Goal: Task Accomplishment & Management: Manage account settings

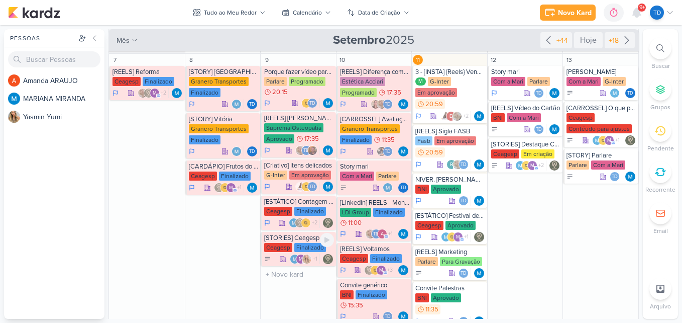
scroll to position [239, 0]
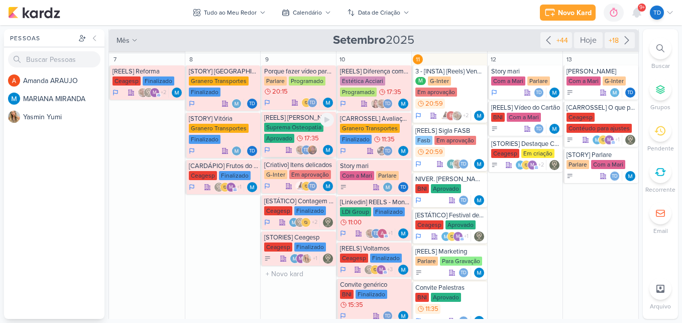
click at [292, 133] on div "Suprema Osteopatia Aprovado 17:35" at bounding box center [299, 133] width 70 height 21
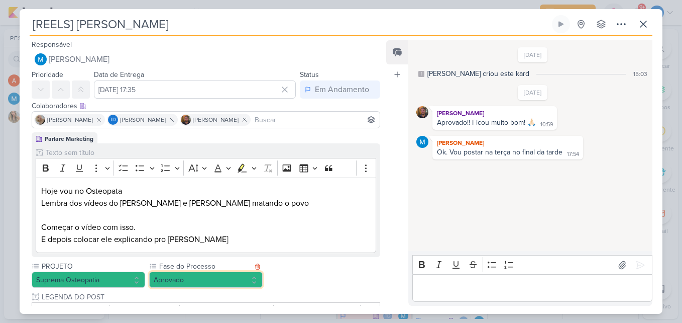
click at [207, 287] on button "Aprovado" at bounding box center [206, 279] width 114 height 16
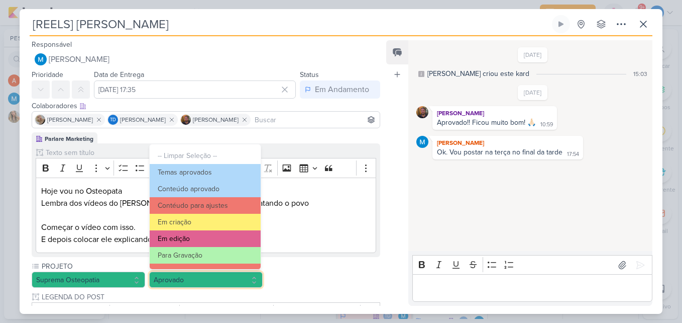
scroll to position [97, 0]
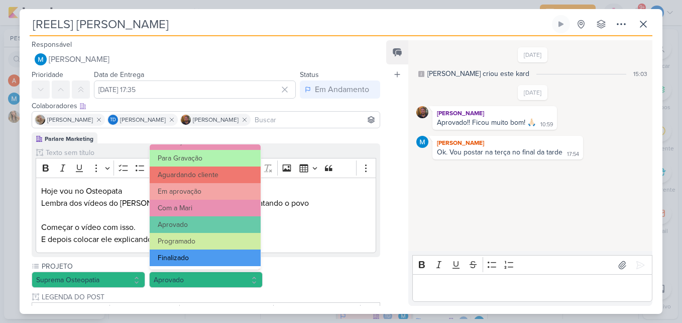
click at [211, 257] on button "Finalizado" at bounding box center [205, 257] width 111 height 17
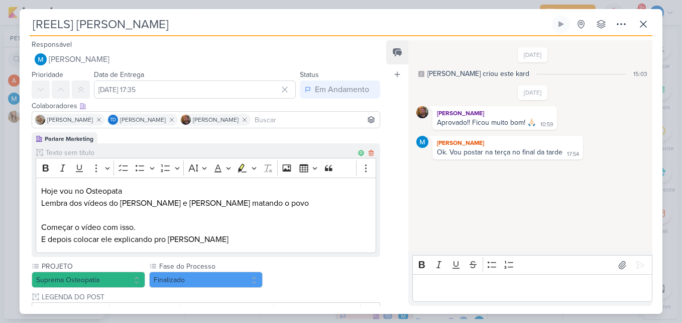
scroll to position [293, 0]
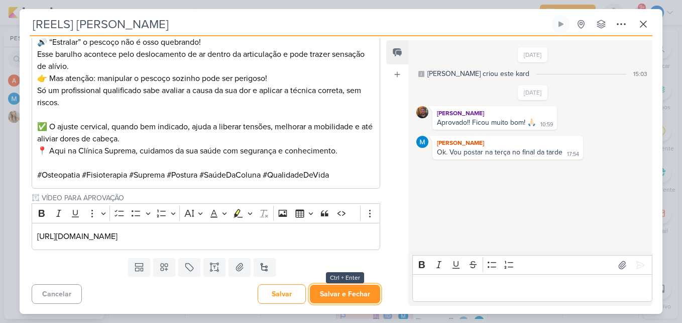
click at [349, 299] on button "Salvar e Fechar" at bounding box center [345, 293] width 70 height 19
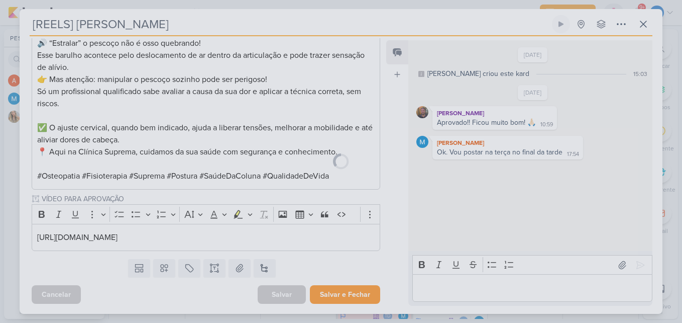
scroll to position [292, 0]
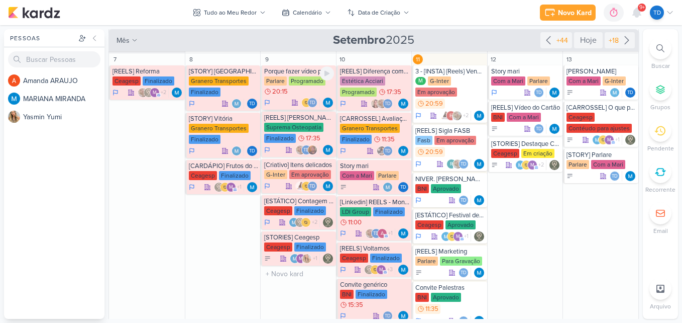
click at [312, 87] on div "Parlare Programado 20:15" at bounding box center [299, 86] width 70 height 20
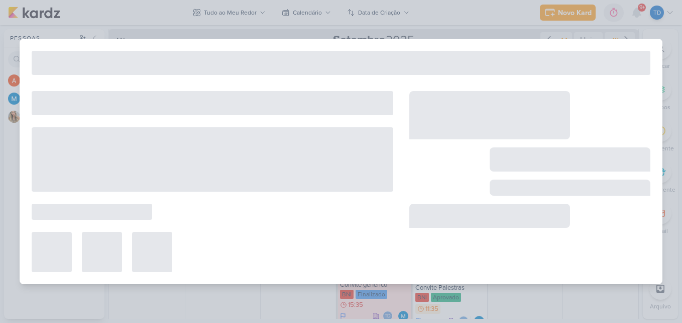
type input "Porque fazer vídeo para Youtube?"
type input "[DATE] 20:15"
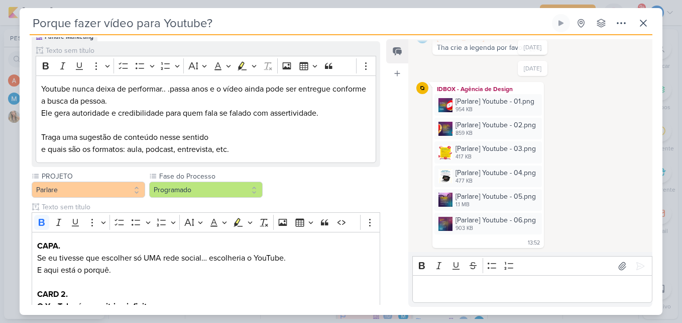
scroll to position [146, 0]
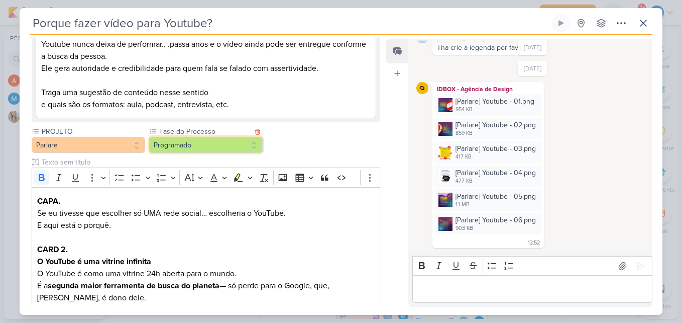
click at [227, 152] on button "Programado" at bounding box center [206, 145] width 114 height 16
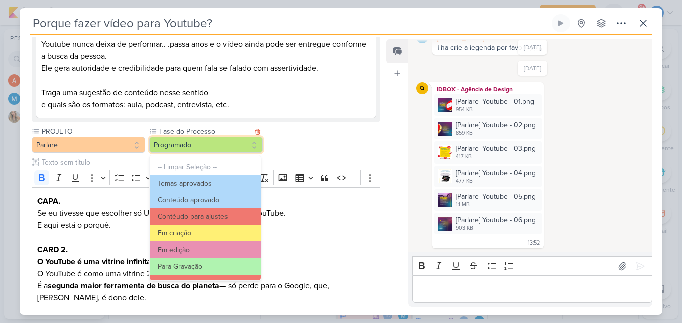
scroll to position [97, 0]
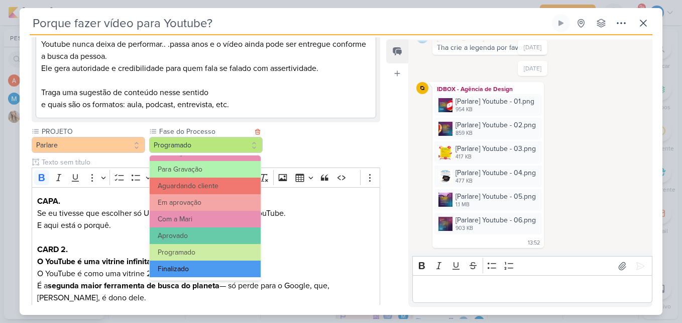
click at [200, 264] on button "Finalizado" at bounding box center [205, 268] width 111 height 17
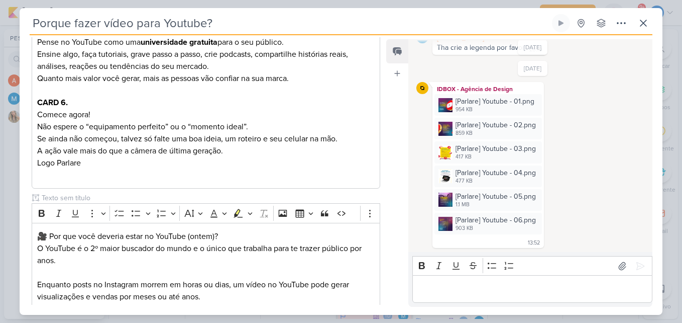
scroll to position [836, 0]
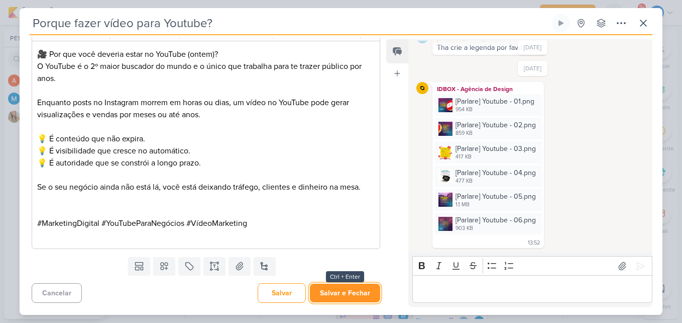
click at [348, 291] on button "Salvar e Fechar" at bounding box center [345, 292] width 70 height 19
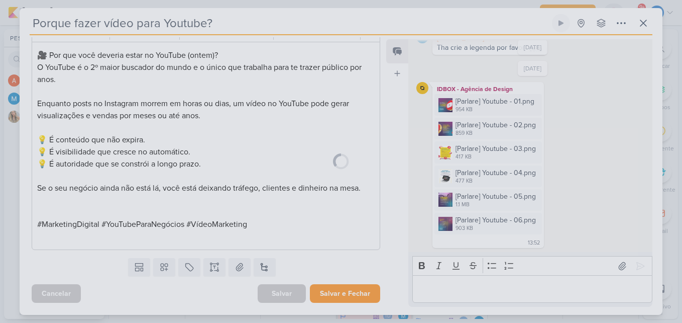
scroll to position [835, 0]
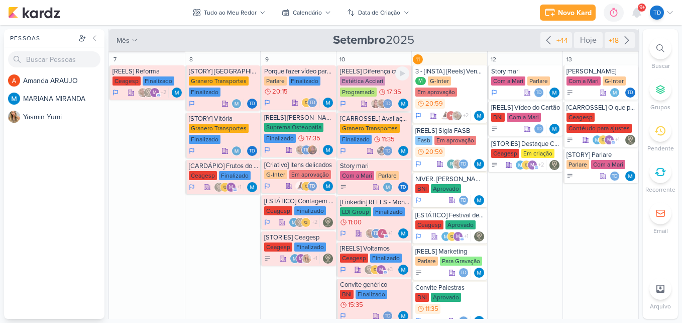
click at [362, 89] on div "Programado" at bounding box center [358, 91] width 37 height 9
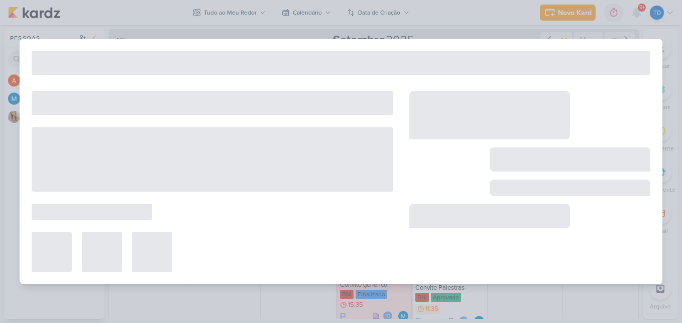
type input "[REELS] Diferença com e sem [MEDICAL_DATA]"
type input "[DATE] 17:35"
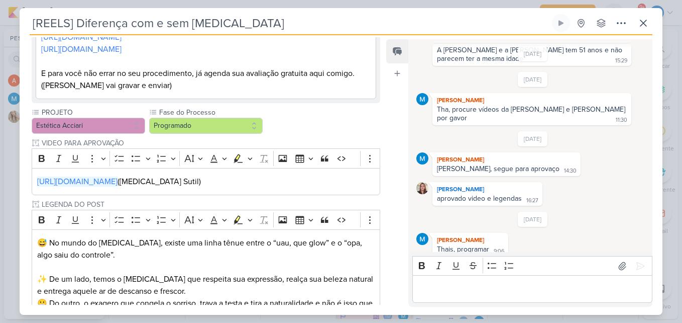
scroll to position [440, 0]
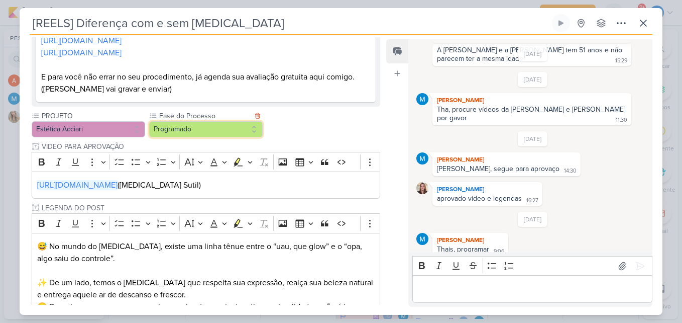
click at [247, 121] on button "Programado" at bounding box center [206, 129] width 114 height 16
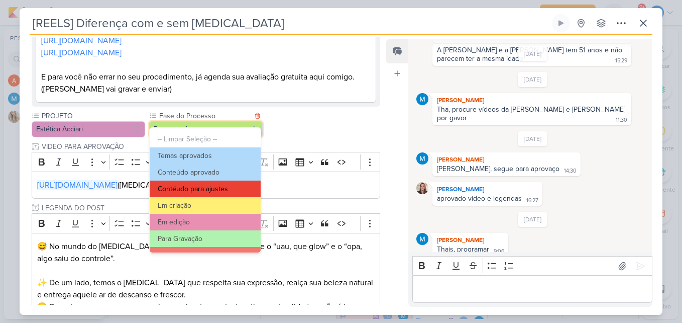
scroll to position [97, 0]
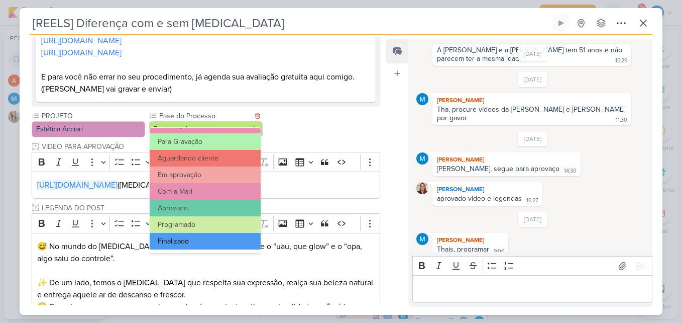
click at [207, 237] on button "Finalizado" at bounding box center [205, 241] width 111 height 17
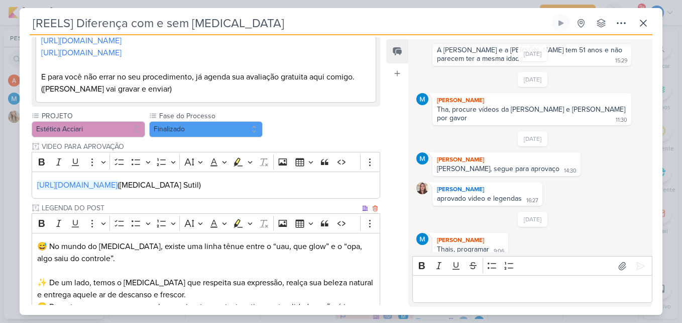
scroll to position [657, 0]
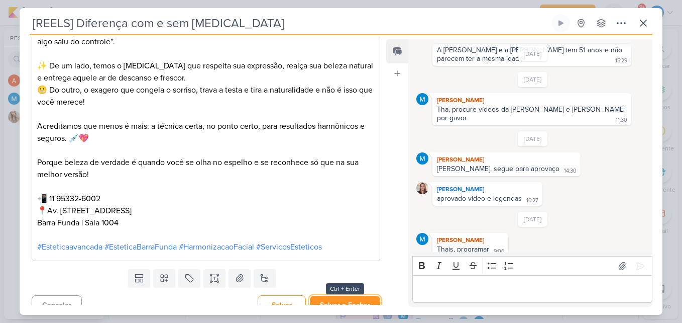
click at [342, 295] on button "Salvar e Fechar" at bounding box center [345, 304] width 70 height 19
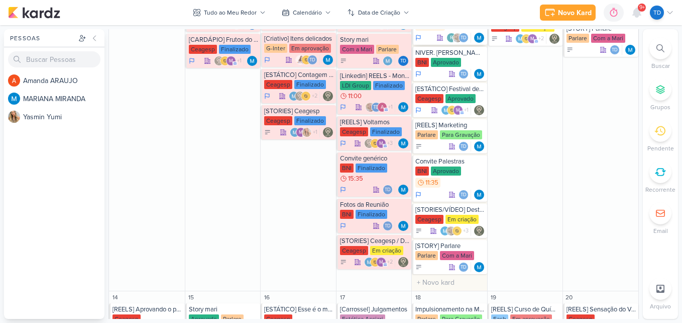
scroll to position [365, 0]
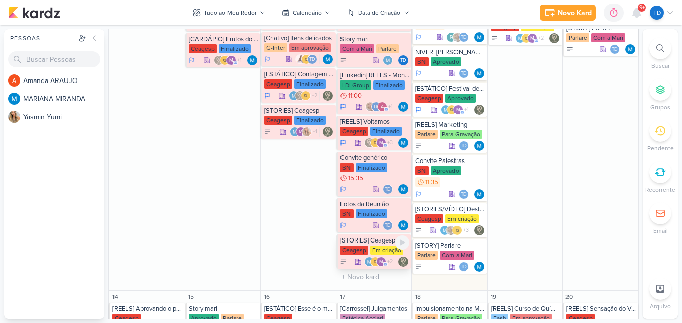
click at [381, 250] on div "Em criação" at bounding box center [386, 249] width 33 height 9
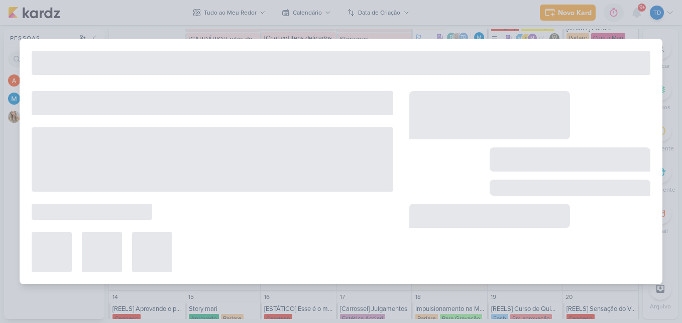
type input "[STORIES] Ceagesp / Destaque Infos"
type input "10 de setembro de 2025 às 23:59"
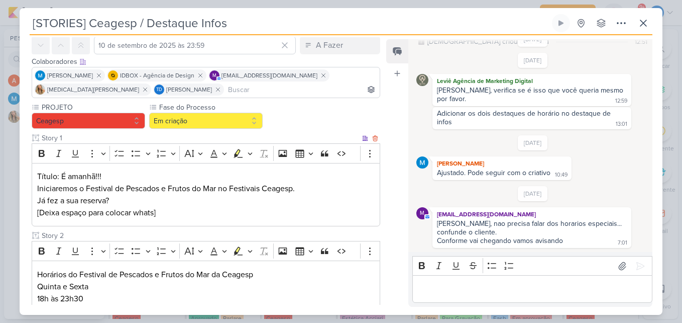
scroll to position [44, 0]
click at [639, 26] on icon at bounding box center [644, 23] width 12 height 12
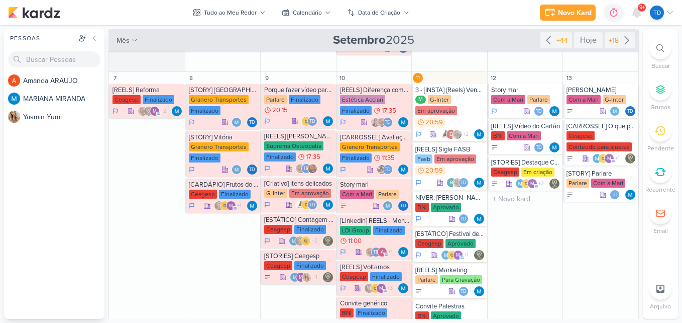
scroll to position [220, 0]
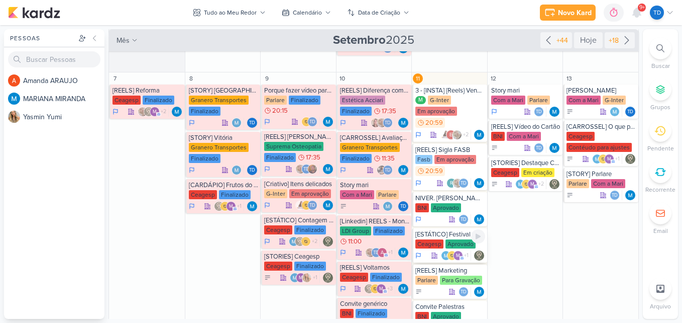
click at [462, 234] on div "[ESTÁTICO] Festival de Frutos do Mar está de volta!" at bounding box center [451, 234] width 70 height 8
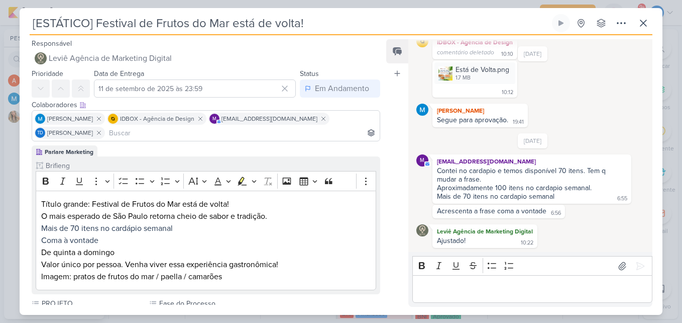
scroll to position [0, 0]
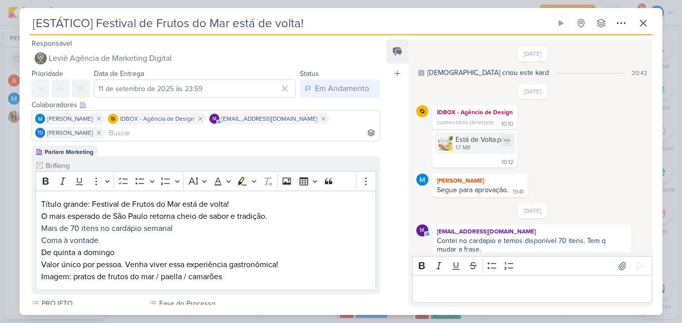
click at [465, 136] on div "Está de Volta.png" at bounding box center [483, 139] width 54 height 11
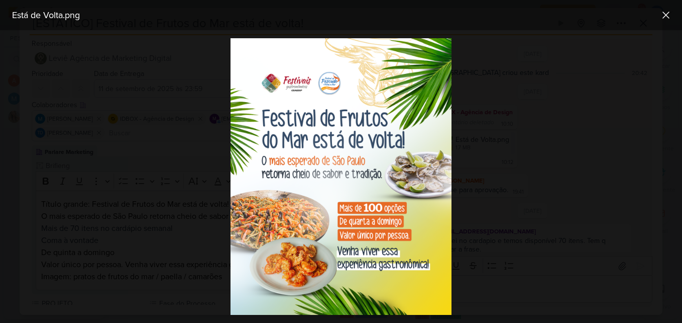
click at [487, 194] on div at bounding box center [341, 176] width 682 height 292
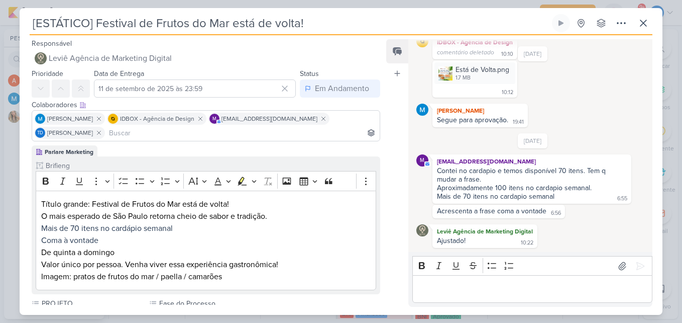
scroll to position [45, 0]
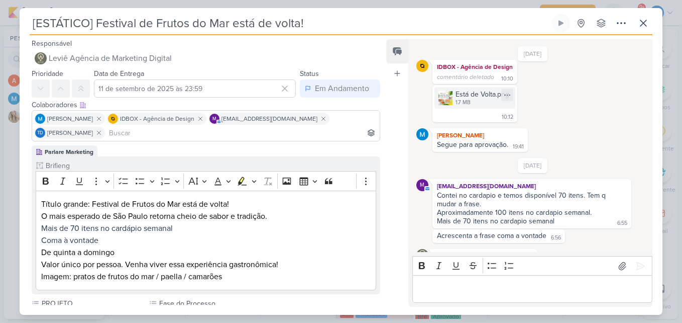
click at [471, 92] on div "Está de Volta.png" at bounding box center [483, 94] width 54 height 11
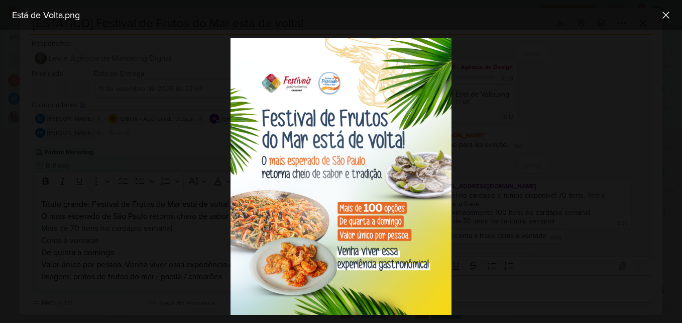
click at [500, 163] on div at bounding box center [341, 176] width 682 height 292
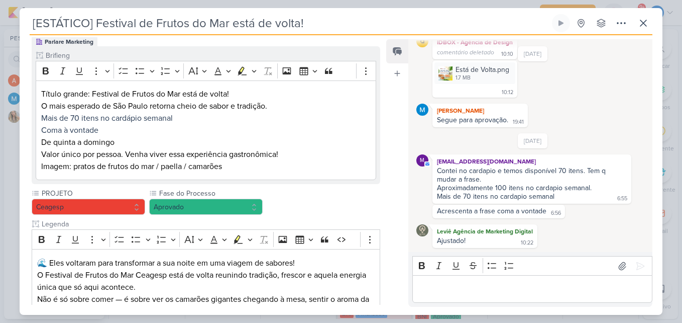
scroll to position [109, 0]
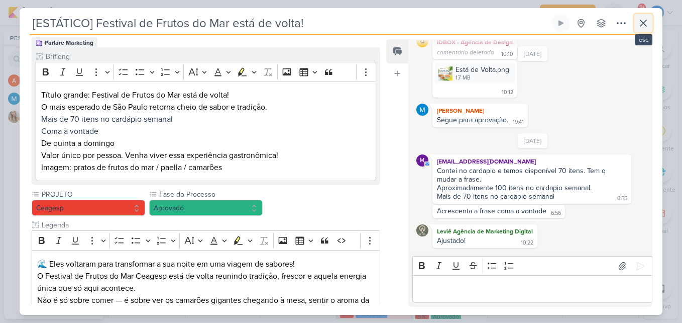
click at [645, 26] on icon at bounding box center [644, 23] width 12 height 12
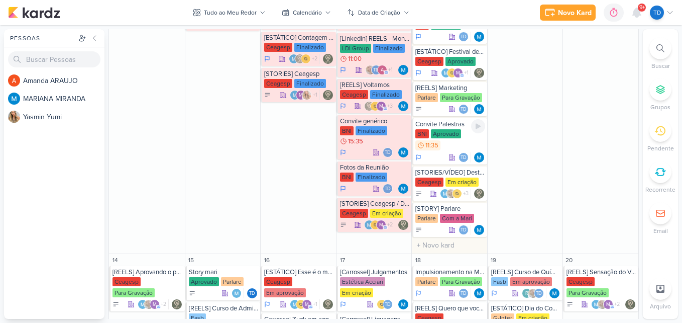
scroll to position [405, 0]
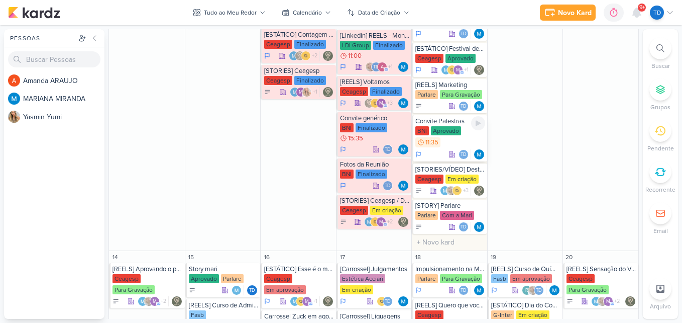
click at [455, 139] on div "BNI Aprovado 11:35" at bounding box center [451, 137] width 70 height 22
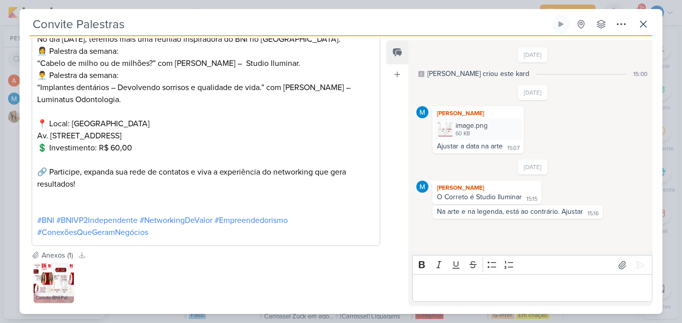
scroll to position [380, 0]
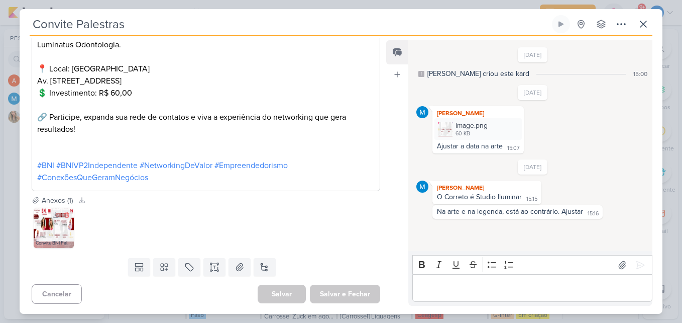
click at [62, 224] on img at bounding box center [54, 228] width 40 height 40
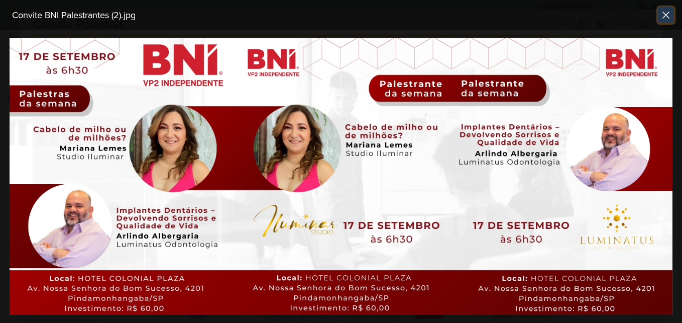
click at [663, 10] on icon at bounding box center [666, 15] width 12 height 12
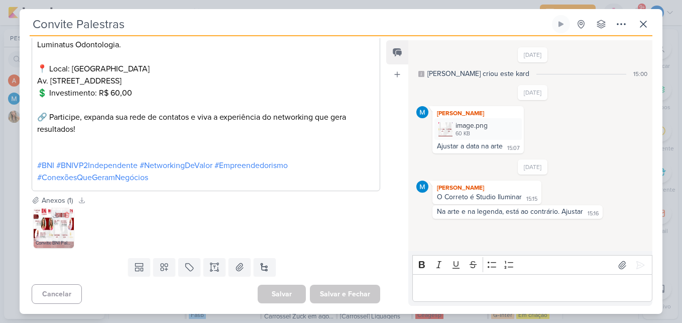
click at [57, 231] on img at bounding box center [54, 228] width 40 height 40
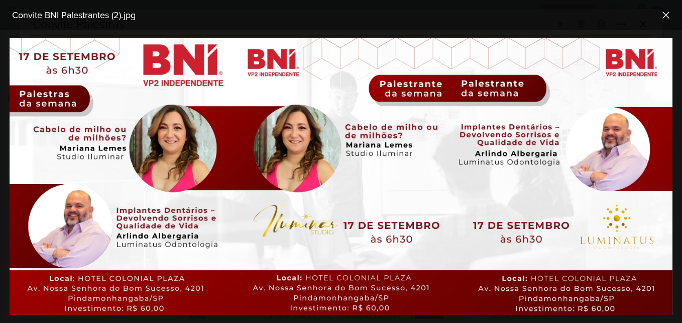
click at [552, 95] on img at bounding box center [341, 176] width 663 height 276
click at [669, 10] on icon at bounding box center [666, 15] width 12 height 12
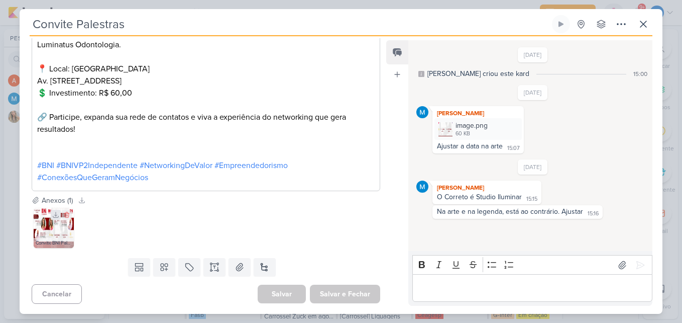
click at [56, 212] on icon at bounding box center [56, 215] width 6 height 6
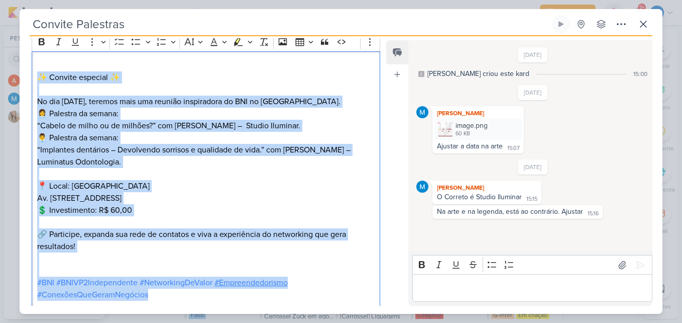
scroll to position [282, 0]
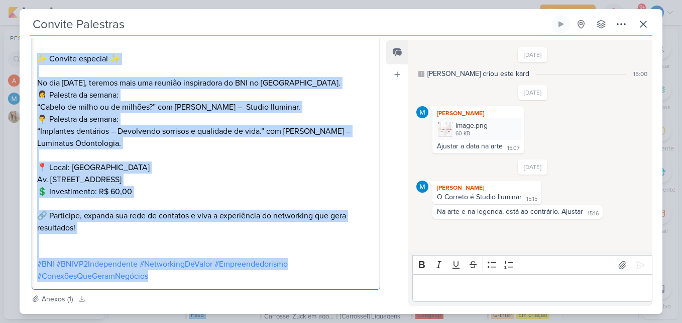
drag, startPoint x: 38, startPoint y: 109, endPoint x: 314, endPoint y: 276, distance: 323.1
click at [314, 276] on div "⁠⁠⁠⁠⁠⁠⁠ ✨ Convite especial ✨ No dia [DATE], teremos mais uma reunião inspirador…" at bounding box center [206, 161] width 349 height 257
copy div "✨ Convite especial ✨ No dia [DATE], teremos mais uma reunião inspiradora do BNI…"
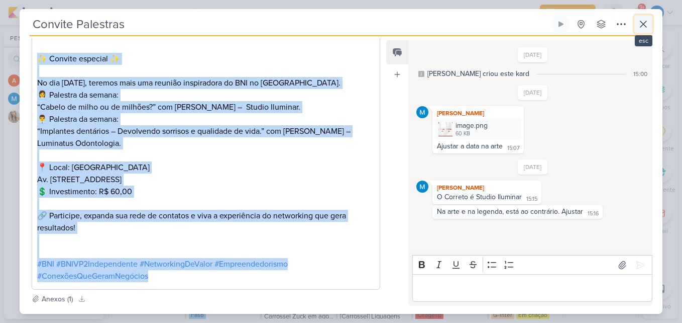
click at [642, 25] on icon at bounding box center [644, 24] width 12 height 12
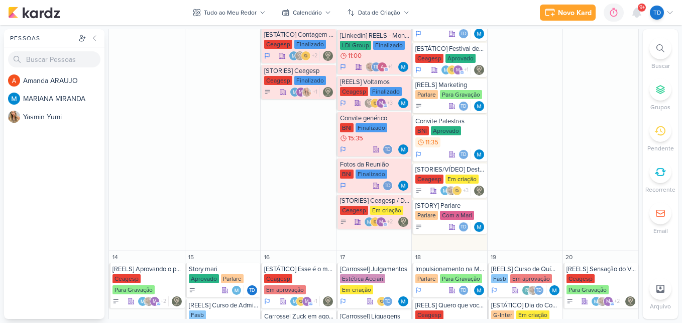
click at [663, 39] on div at bounding box center [661, 48] width 22 height 22
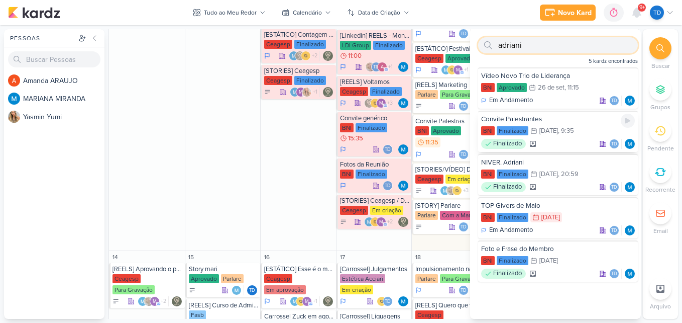
type input "adriani"
click at [560, 128] on div ", 9:35" at bounding box center [566, 131] width 16 height 7
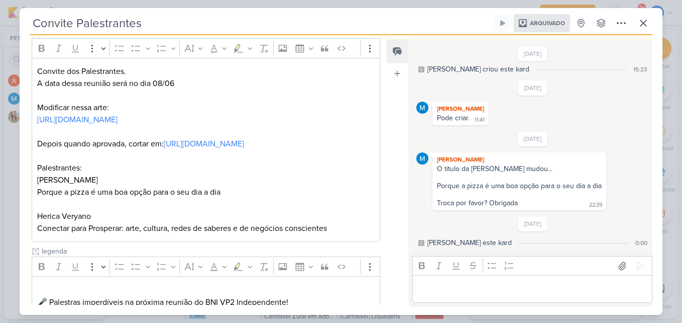
scroll to position [131, 0]
click at [223, 149] on link "[URL][DOMAIN_NAME]" at bounding box center [204, 144] width 80 height 10
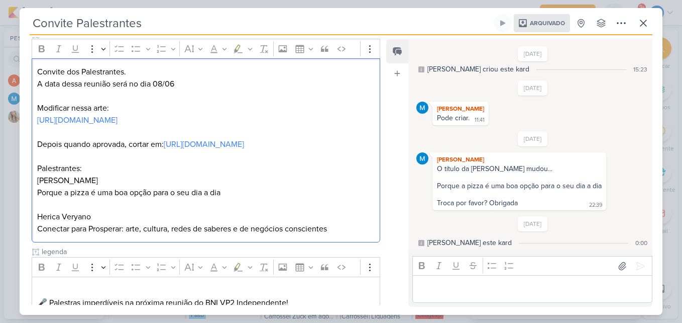
scroll to position [0, 0]
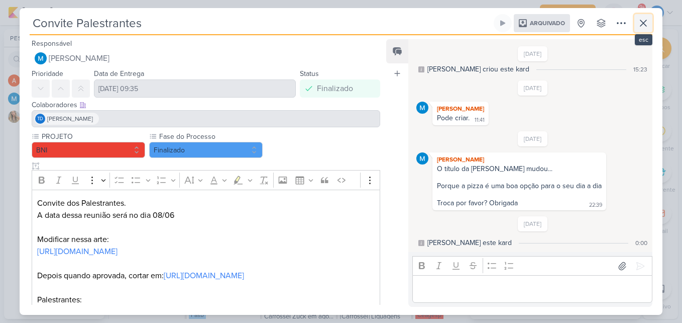
click at [641, 18] on icon at bounding box center [644, 23] width 12 height 12
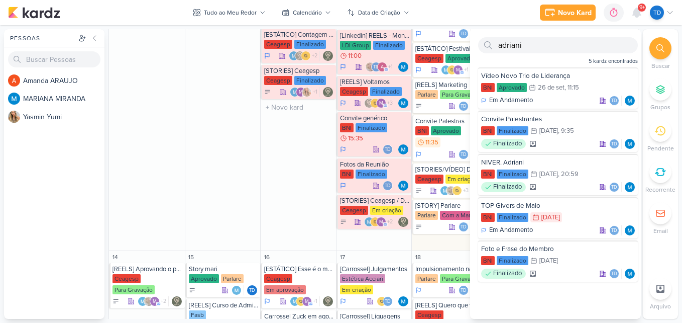
click at [305, 190] on div "9 Porque fazer vídeo para Youtube? [GEOGRAPHIC_DATA] Finalizado 20:15 Td" at bounding box center [298, 69] width 76 height 364
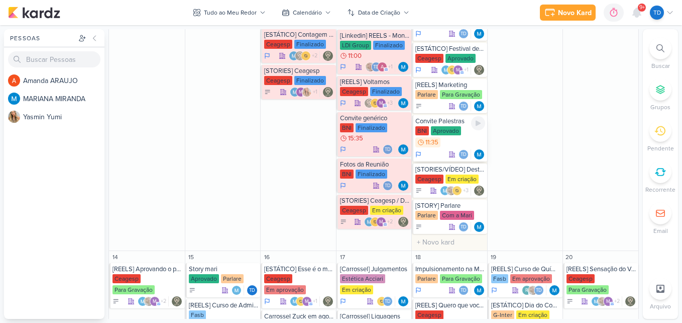
click at [444, 139] on div "BNI Aprovado 11:35" at bounding box center [451, 137] width 70 height 22
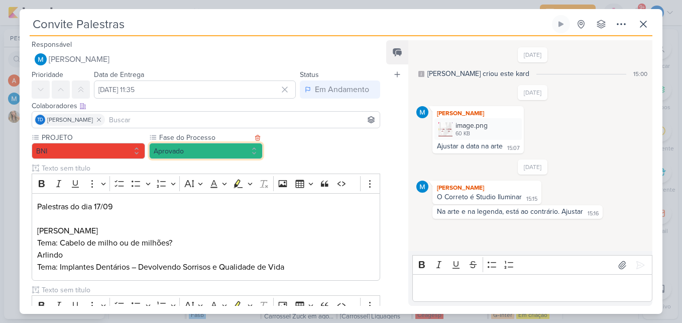
click at [249, 151] on button "Aprovado" at bounding box center [206, 151] width 114 height 16
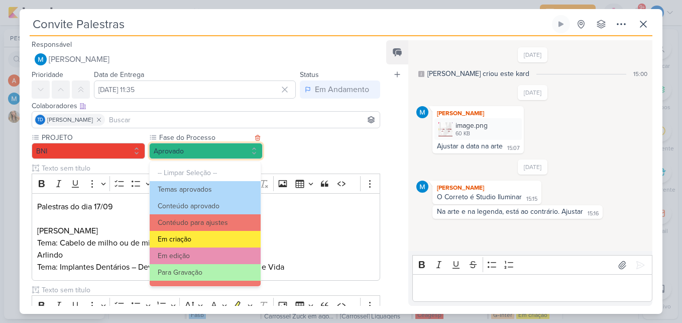
scroll to position [97, 0]
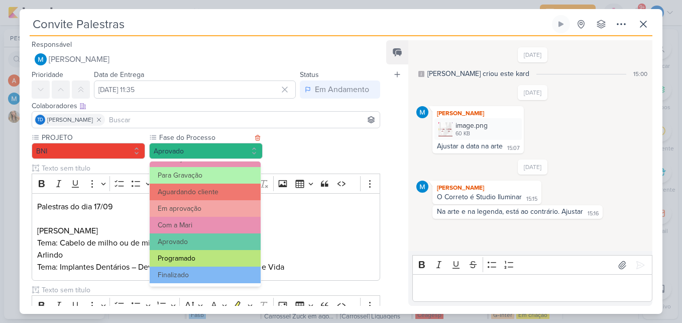
click at [202, 254] on button "Programado" at bounding box center [205, 258] width 111 height 17
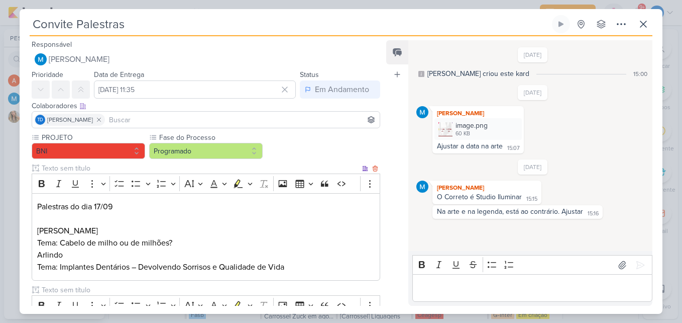
scroll to position [380, 0]
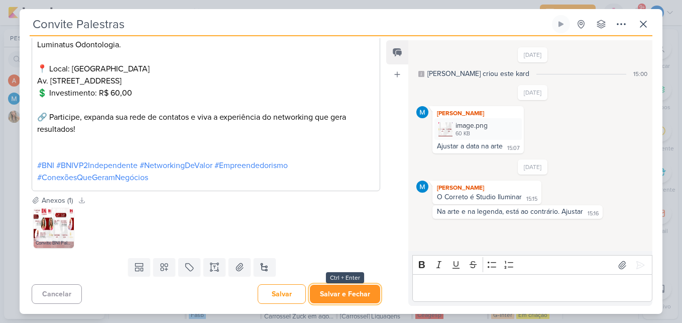
click at [346, 296] on button "Salvar e Fechar" at bounding box center [345, 293] width 70 height 19
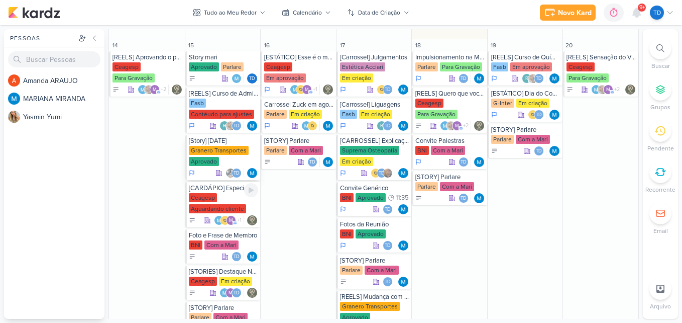
scroll to position [617, 0]
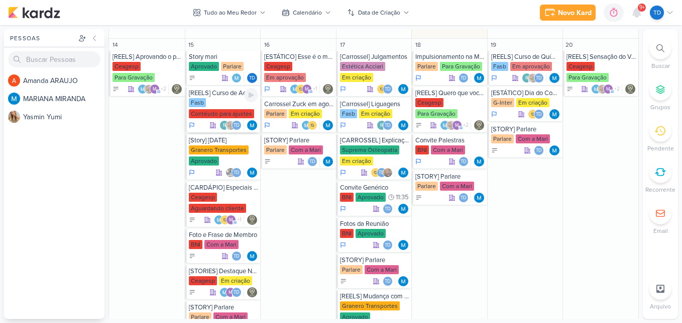
click at [221, 107] on div "Fasb Contéudo para ajustes" at bounding box center [224, 108] width 70 height 21
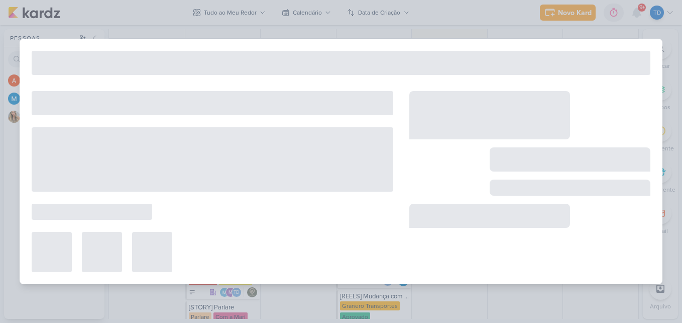
type input "[REELS] Curso de Administração"
type input "15 de setembro de 2025 às 23:59"
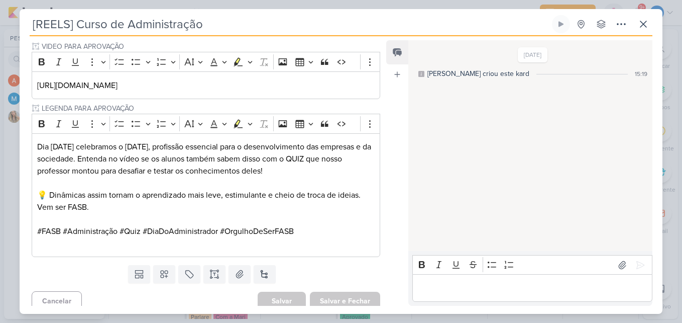
scroll to position [316, 0]
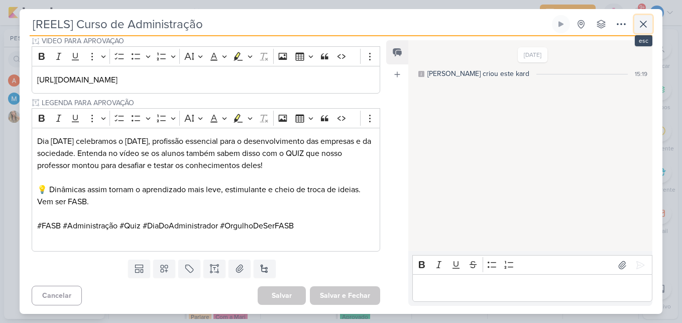
click at [651, 25] on button at bounding box center [644, 24] width 18 height 18
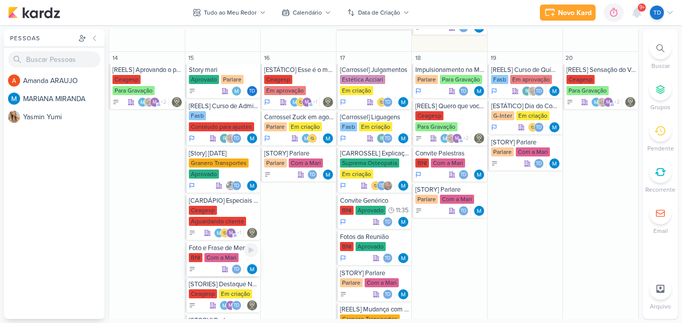
scroll to position [603, 0]
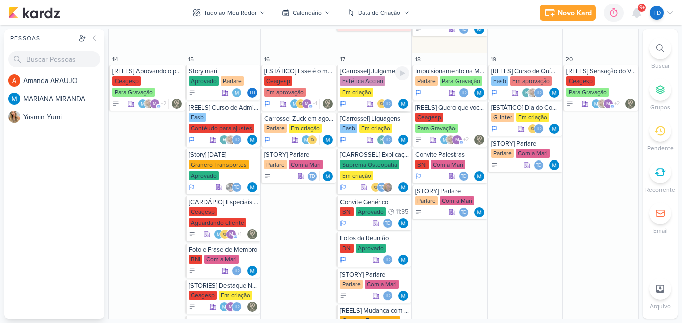
click at [377, 92] on div "Estética Acciari Em criação" at bounding box center [375, 86] width 70 height 21
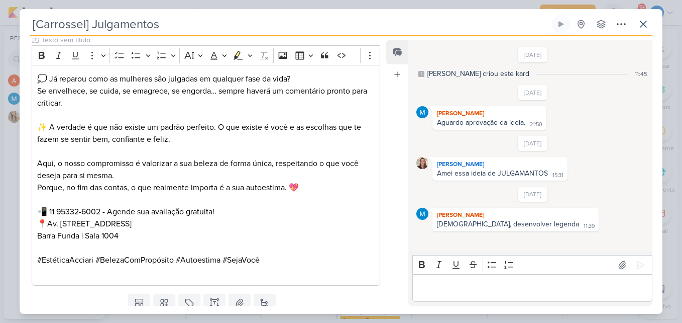
scroll to position [534, 0]
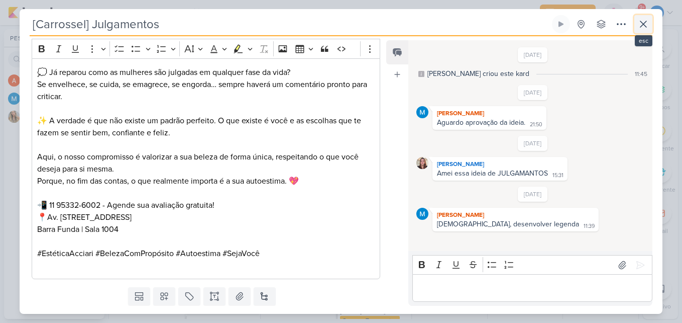
click at [646, 27] on icon at bounding box center [644, 24] width 6 height 6
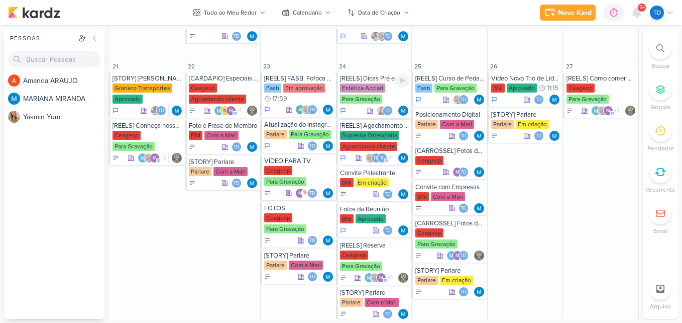
scroll to position [916, 0]
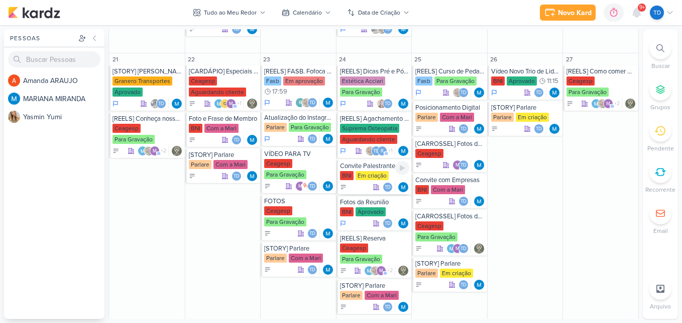
click at [363, 172] on div "Em criação" at bounding box center [372, 175] width 33 height 9
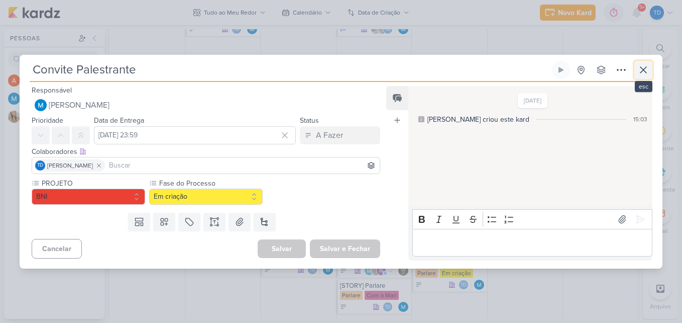
click at [641, 67] on icon at bounding box center [644, 70] width 12 height 12
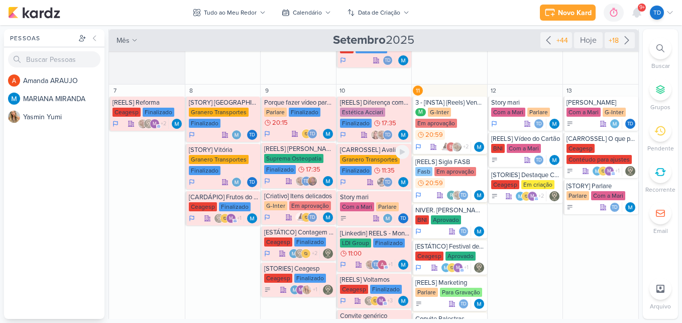
scroll to position [207, 0]
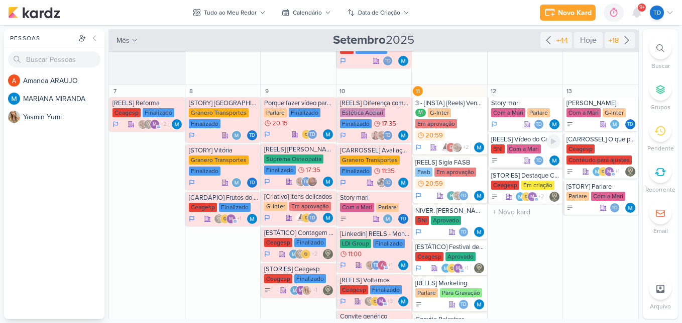
click at [514, 152] on div "Com a Mari" at bounding box center [524, 148] width 34 height 9
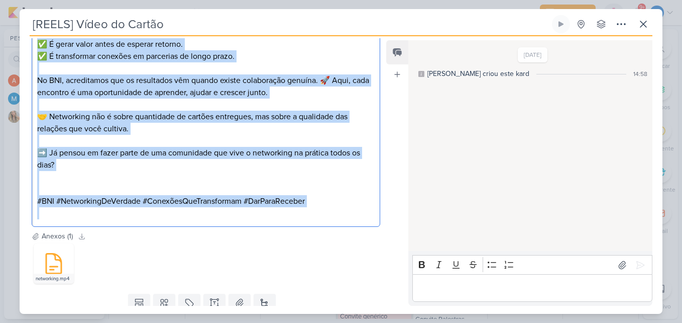
scroll to position [258, 0]
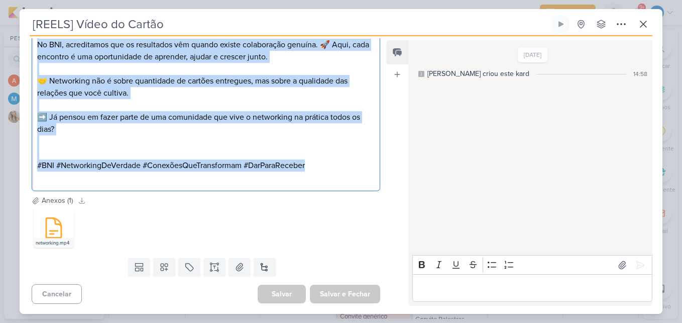
drag, startPoint x: 40, startPoint y: 178, endPoint x: 324, endPoint y: 161, distance: 284.4
click at [324, 161] on div "⁠⁠⁠⁠⁠⁠⁠ 📇✨ Entregar um cartão de visita não é fazer networking. Networking de v…" at bounding box center [206, 63] width 349 height 257
copy div "📇✨ Entregar um cartão de visita não é fazer networking. Networking de verdade v…"
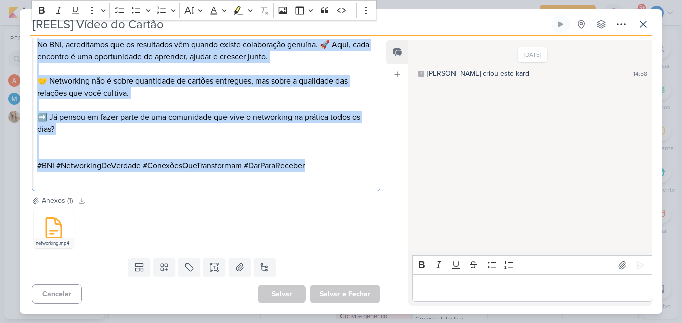
click at [354, 87] on p "🤝 Networking não é sobre quantidade de cartões entregues, mas sobre a qualidade…" at bounding box center [206, 87] width 338 height 24
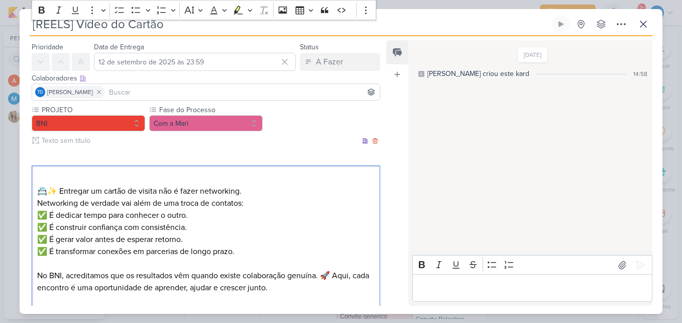
scroll to position [0, 0]
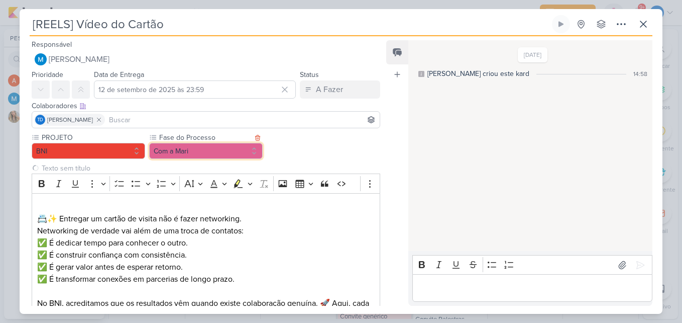
click at [218, 156] on button "Com a Mari" at bounding box center [206, 151] width 114 height 16
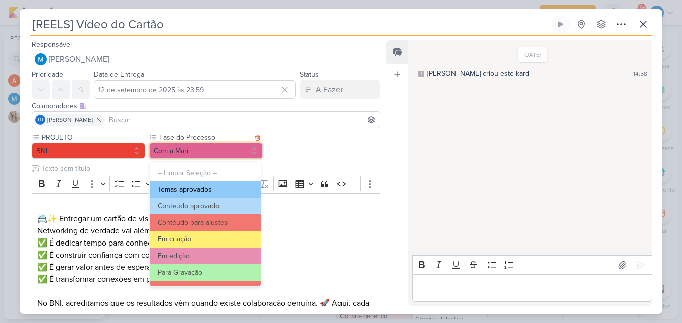
scroll to position [97, 0]
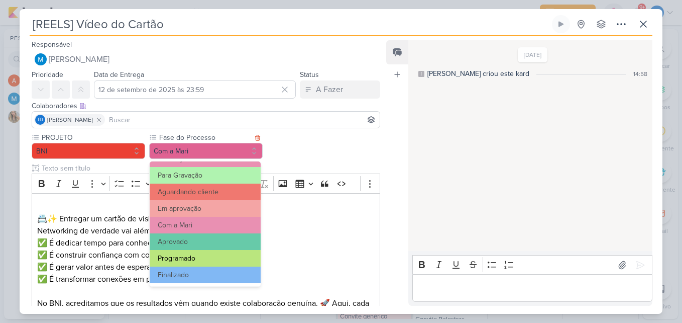
click at [207, 259] on button "Programado" at bounding box center [205, 258] width 111 height 17
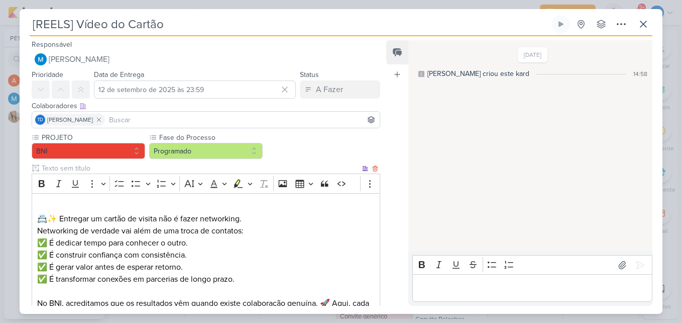
scroll to position [258, 0]
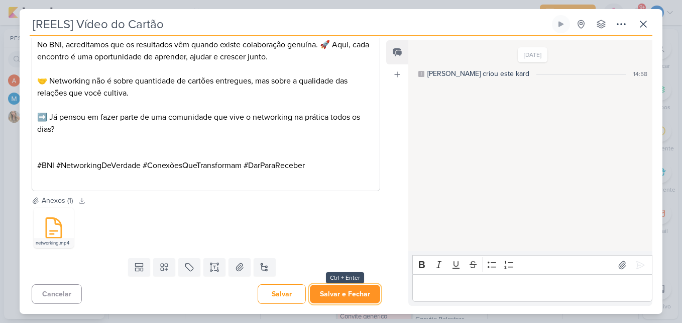
click at [353, 298] on button "Salvar e Fechar" at bounding box center [345, 293] width 70 height 19
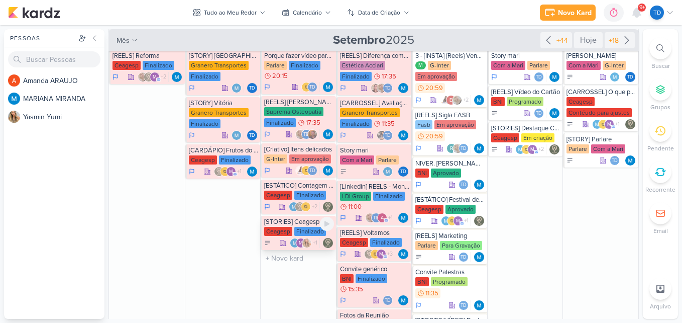
scroll to position [268, 0]
